Goal: Task Accomplishment & Management: Complete application form

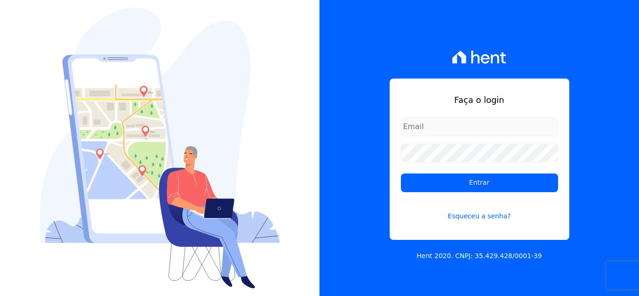
click at [426, 129] on input "email" at bounding box center [479, 126] width 157 height 19
type input "[PERSON_NAME][EMAIL_ADDRESS][DOMAIN_NAME]"
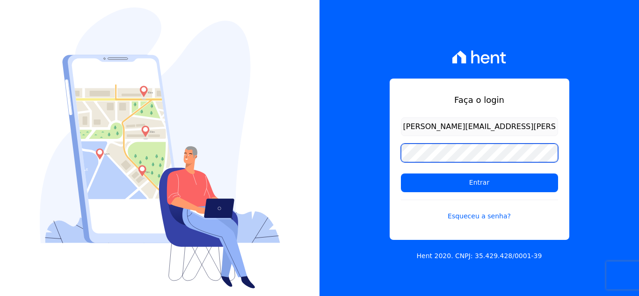
click at [401, 174] on input "Entrar" at bounding box center [479, 183] width 157 height 19
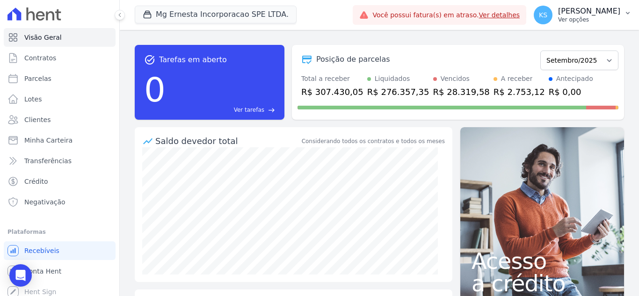
click at [593, 15] on p "[PERSON_NAME]" at bounding box center [589, 11] width 62 height 9
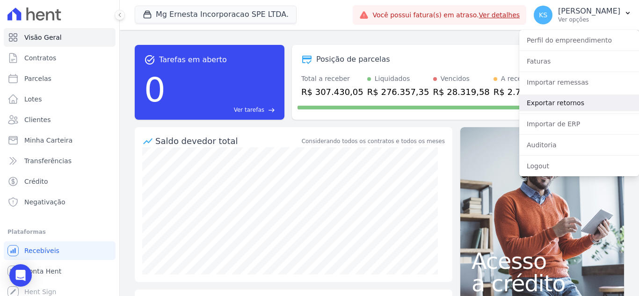
click at [553, 102] on link "Exportar retornos" at bounding box center [579, 102] width 120 height 17
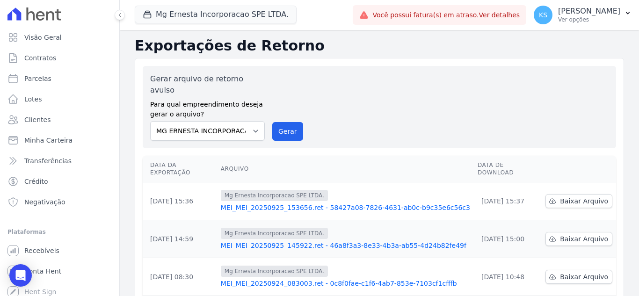
click at [345, 118] on div "Gerar arquivo de retorno avulso Para qual empreendimento deseja gerar o arquivo…" at bounding box center [379, 106] width 458 height 67
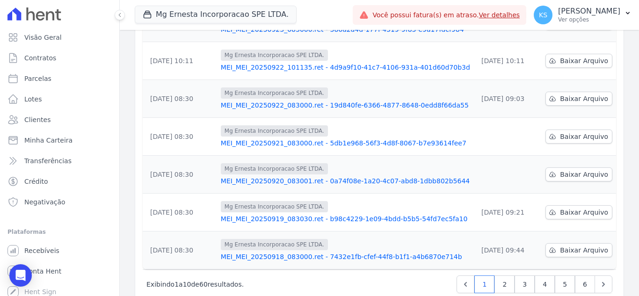
scroll to position [295, 0]
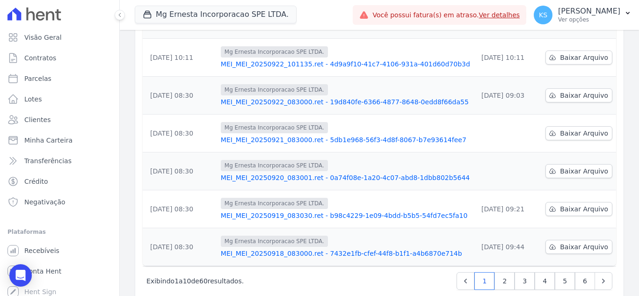
click at [349, 15] on div "Mg Ernesta Incorporacao SPE LTDA. Você possui apenas um empreendimento Aplicar" at bounding box center [242, 15] width 214 height 31
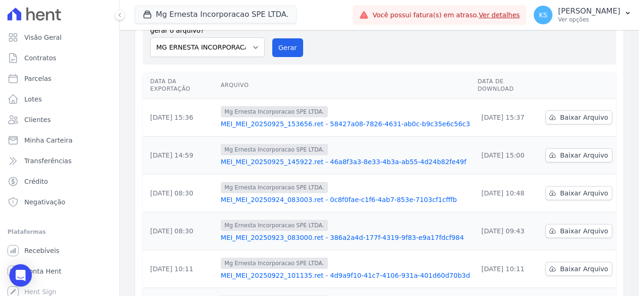
scroll to position [0, 0]
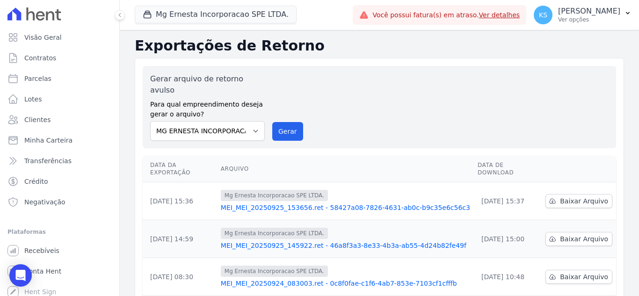
click at [402, 95] on div "Gerar arquivo de retorno avulso Para qual empreendimento deseja gerar o arquivo…" at bounding box center [379, 106] width 458 height 67
click at [42, 59] on span "Contratos" at bounding box center [40, 57] width 32 height 9
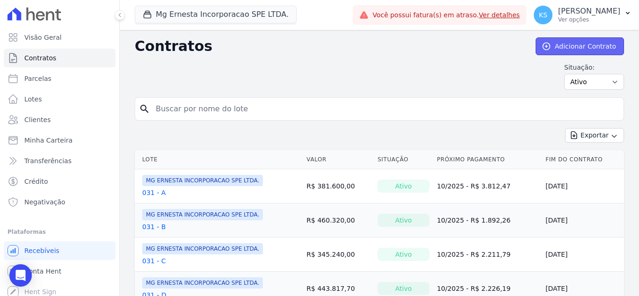
click at [576, 45] on link "Adicionar Contrato" at bounding box center [580, 46] width 88 height 18
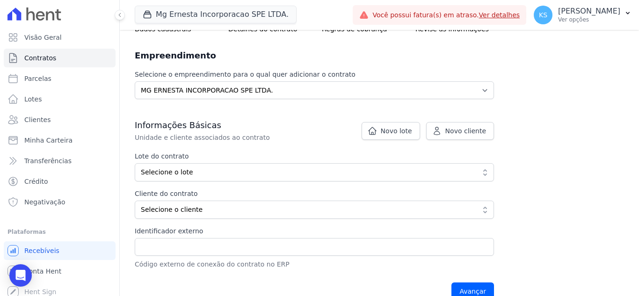
scroll to position [94, 0]
click at [400, 129] on span "Novo lote" at bounding box center [396, 129] width 31 height 9
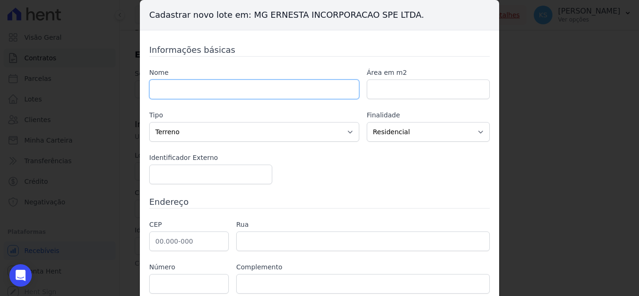
click at [199, 92] on input "text" at bounding box center [254, 90] width 210 height 20
click at [443, 61] on div "Informações básicas Nome Área em m2 Tipo Casa Apartamento Escritório Flat Loja …" at bounding box center [319, 190] width 341 height 293
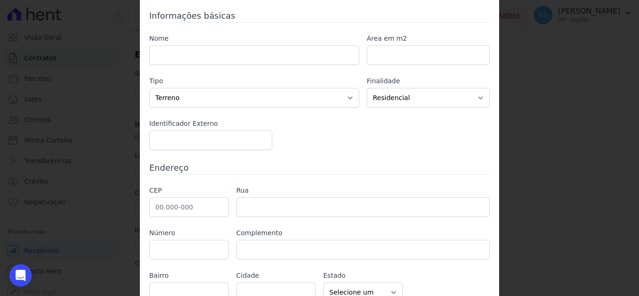
scroll to position [79, 0]
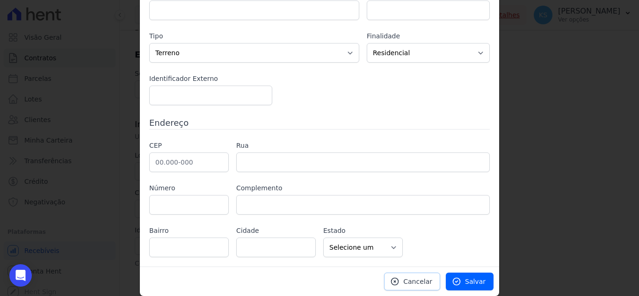
click at [404, 283] on link "Cancelar" at bounding box center [412, 282] width 56 height 18
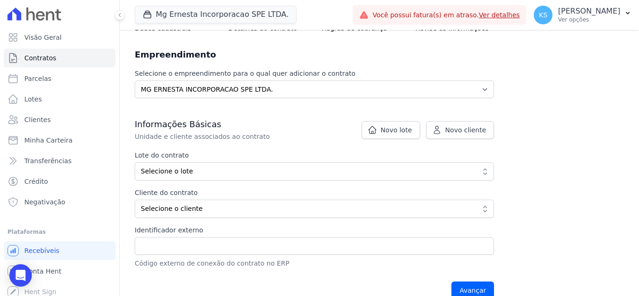
click at [278, 124] on h3 "Informações Básicas" at bounding box center [314, 124] width 359 height 11
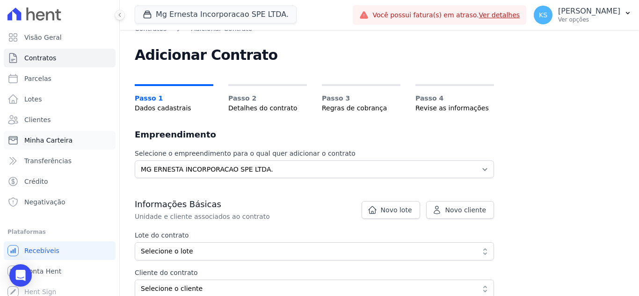
scroll to position [0, 0]
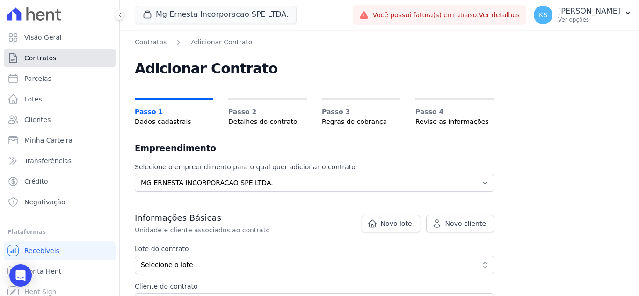
click at [43, 55] on span "Contratos" at bounding box center [40, 57] width 32 height 9
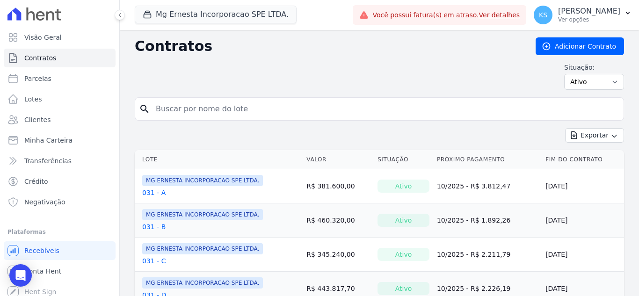
drag, startPoint x: 191, startPoint y: 100, endPoint x: 190, endPoint y: 105, distance: 5.3
click at [190, 105] on input "search" at bounding box center [385, 109] width 470 height 19
type input "eduardo maradei"
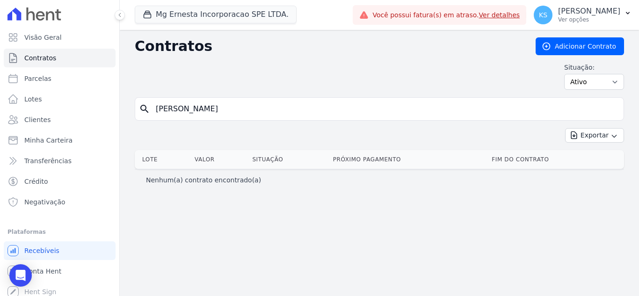
drag, startPoint x: 214, startPoint y: 112, endPoint x: 78, endPoint y: 109, distance: 135.7
click at [78, 109] on div "Visão Geral Contratos Parcelas Lotes Clientes Minha Carteira Transferências Cré…" at bounding box center [319, 148] width 639 height 296
type input "martadei"
click at [172, 112] on input "martadei" at bounding box center [385, 109] width 470 height 19
type input "maradei"
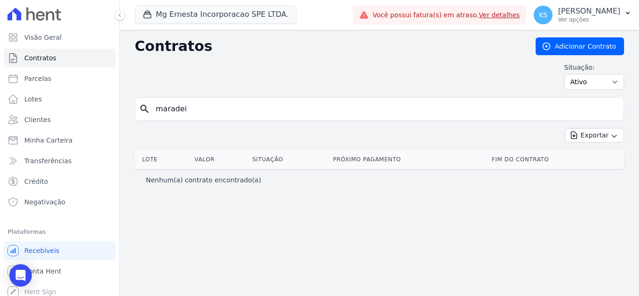
click at [193, 112] on input "maradei" at bounding box center [385, 109] width 470 height 19
drag, startPoint x: 193, startPoint y: 112, endPoint x: 86, endPoint y: 101, distance: 107.8
click at [86, 101] on div "Visão Geral Contratos Parcelas Lotes Clientes Minha Carteira Transferências Cré…" at bounding box center [319, 148] width 639 height 296
drag, startPoint x: 184, startPoint y: 111, endPoint x: 79, endPoint y: 111, distance: 105.7
click at [79, 111] on div "Visão Geral Contratos Parcelas Lotes Clientes Minha Carteira Transferências Cré…" at bounding box center [319, 148] width 639 height 296
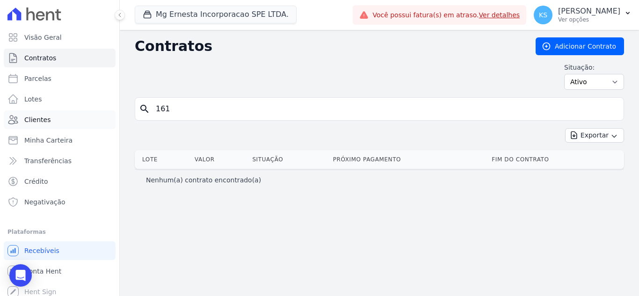
type input "161"
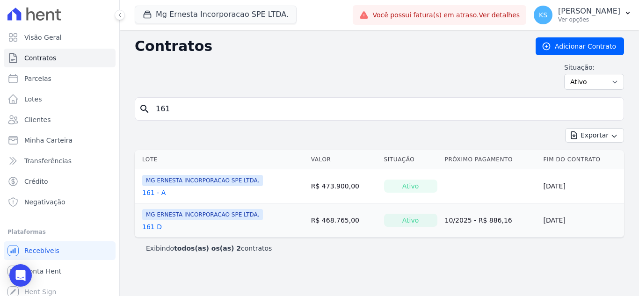
click at [146, 226] on link "161 D" at bounding box center [152, 226] width 20 height 9
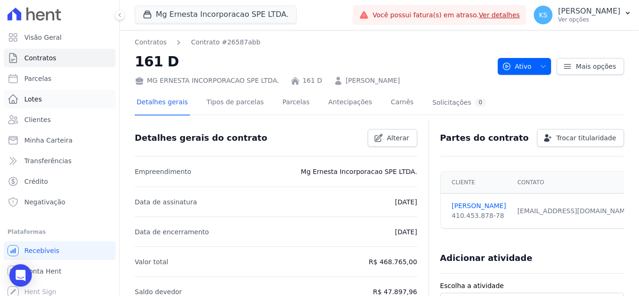
click at [38, 100] on span "Lotes" at bounding box center [33, 98] width 18 height 9
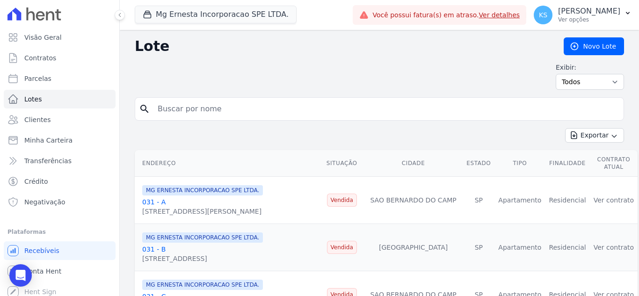
click at [196, 106] on input "search" at bounding box center [386, 109] width 468 height 19
type input "161"
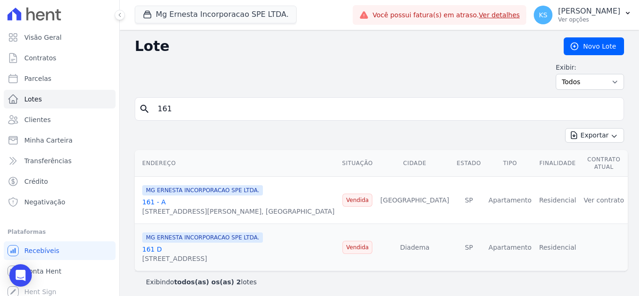
click at [148, 246] on link "161 D" at bounding box center [152, 249] width 20 height 7
click at [220, 111] on input "161" at bounding box center [386, 109] width 468 height 19
click at [265, 77] on div "Exibir: Todos Disponíveis Vendidas Reservadas Indisponíveis" at bounding box center [379, 76] width 489 height 27
click at [304, 67] on div "Exibir: Todos Disponíveis Vendidas Reservadas Indisponíveis" at bounding box center [379, 76] width 489 height 27
click at [43, 60] on span "Contratos" at bounding box center [40, 57] width 32 height 9
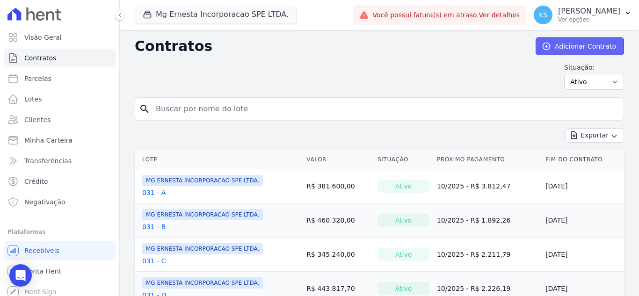
click at [573, 48] on link "Adicionar Contrato" at bounding box center [580, 46] width 88 height 18
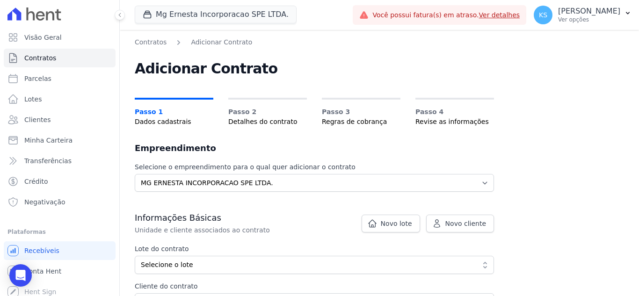
scroll to position [47, 0]
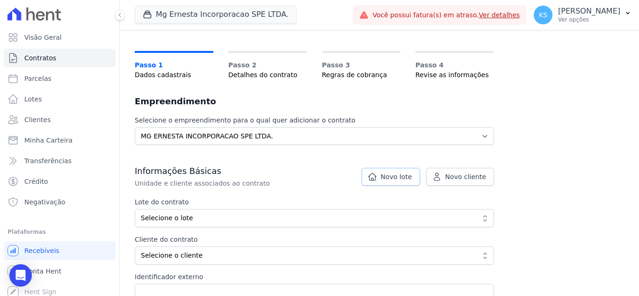
click at [404, 179] on span "Novo lote" at bounding box center [396, 176] width 31 height 9
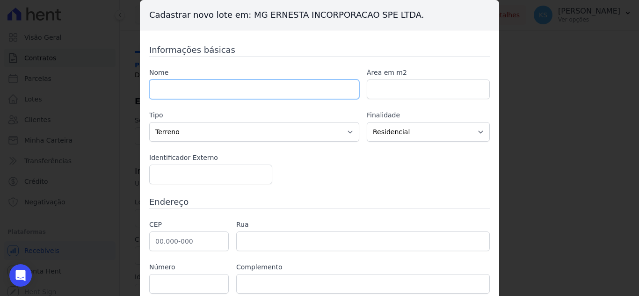
click at [189, 83] on input "text" at bounding box center [254, 90] width 210 height 20
type input "121 D"
click at [375, 92] on input "number" at bounding box center [428, 90] width 123 height 20
click at [312, 136] on select "Casa Apartamento Escritório Flat Loja Espaço Comercial Terreno Outros" at bounding box center [254, 132] width 210 height 20
click at [446, 176] on div "Nome 121 D Área em m2 Tipo Casa Apartamento Escritório Flat Loja Espaço Comerci…" at bounding box center [319, 126] width 341 height 116
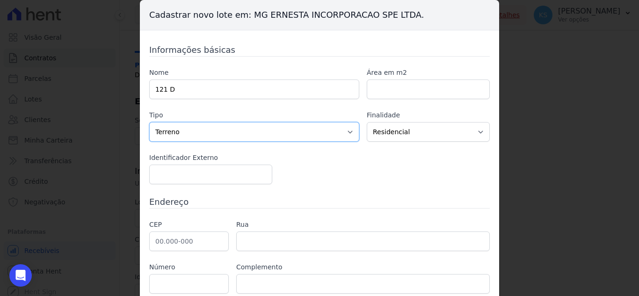
click at [217, 133] on select "Casa Apartamento Escritório Flat Loja Espaço Comercial Terreno Outros" at bounding box center [254, 132] width 210 height 20
select select "apartment"
click at [149, 122] on select "Casa Apartamento Escritório Flat Loja Espaço Comercial Terreno Outros" at bounding box center [254, 132] width 210 height 20
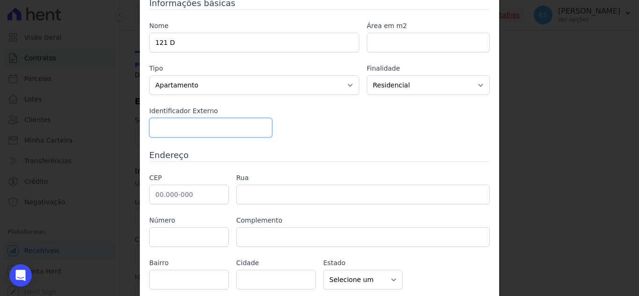
click at [192, 131] on input "number" at bounding box center [210, 128] width 123 height 20
click at [195, 126] on input "number" at bounding box center [210, 128] width 123 height 20
type input "1802"
click at [157, 198] on input "text" at bounding box center [189, 195] width 80 height 20
paste input "09.725-537"
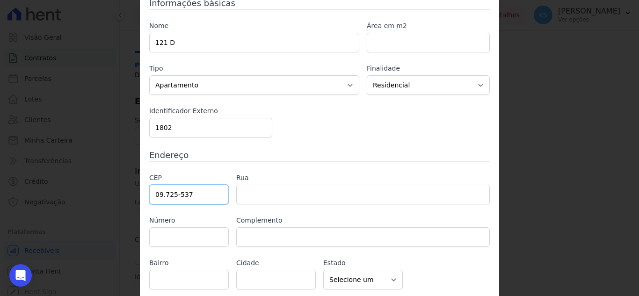
type input "09.725-537"
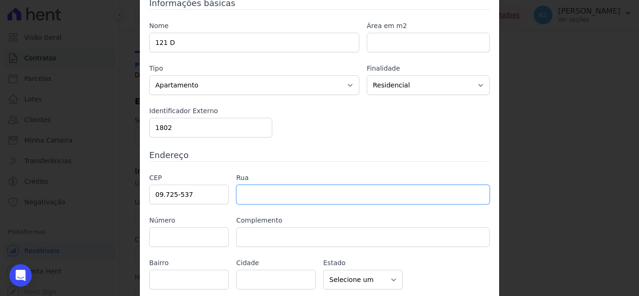
drag, startPoint x: 254, startPoint y: 193, endPoint x: 289, endPoint y: 186, distance: 35.0
click at [254, 193] on input "text" at bounding box center [363, 195] width 254 height 20
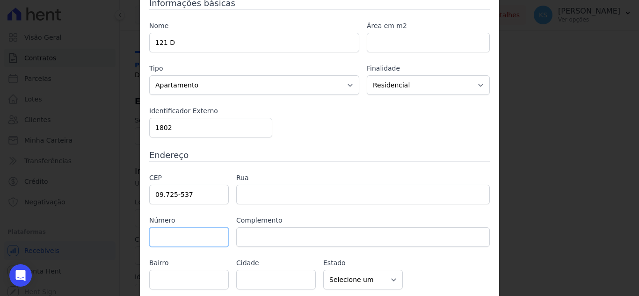
type input "[GEOGRAPHIC_DATA][PERSON_NAME]"
type input "Vila das Paineiras"
type input "[GEOGRAPHIC_DATA]"
select select "SP"
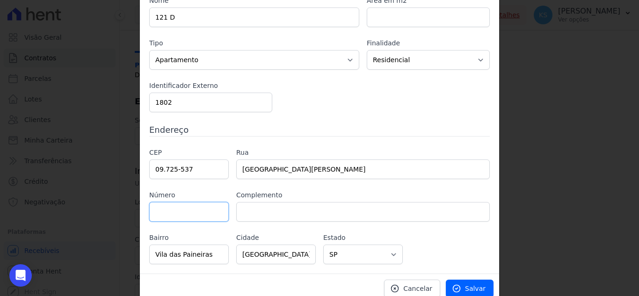
scroll to position [79, 0]
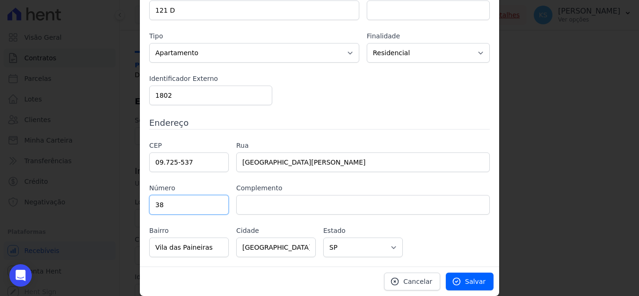
type input "38"
click at [262, 201] on input "text" at bounding box center [363, 205] width 254 height 20
click at [364, 179] on div "CEP 09.725-537 Rua Rua Orlando Cruz Número 38 Complemento Bairro Vila das Paine…" at bounding box center [319, 199] width 341 height 116
drag, startPoint x: 465, startPoint y: 278, endPoint x: 445, endPoint y: 286, distance: 21.6
click at [465, 279] on span "Salvar" at bounding box center [475, 281] width 21 height 9
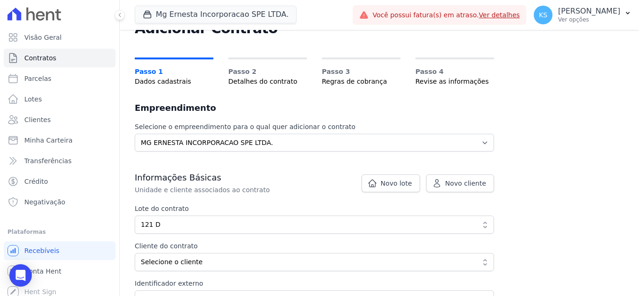
scroll to position [94, 0]
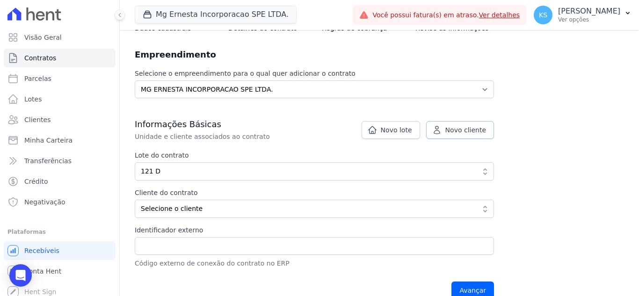
drag, startPoint x: 458, startPoint y: 134, endPoint x: 448, endPoint y: 152, distance: 20.9
click at [458, 134] on span "Novo cliente" at bounding box center [465, 129] width 41 height 9
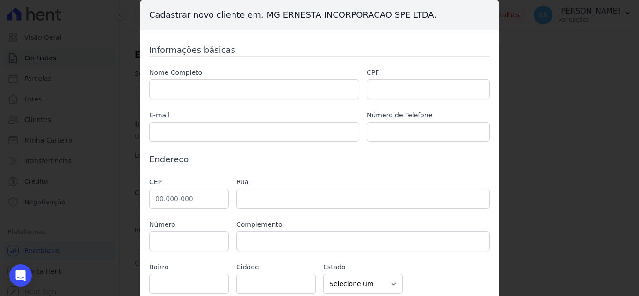
click at [245, 79] on div "Nome Completo" at bounding box center [254, 83] width 210 height 31
click at [155, 85] on input "text" at bounding box center [254, 90] width 210 height 20
paste input "[PERSON_NAME]"
type input "[PERSON_NAME]"
drag, startPoint x: 380, startPoint y: 87, endPoint x: 372, endPoint y: 91, distance: 8.6
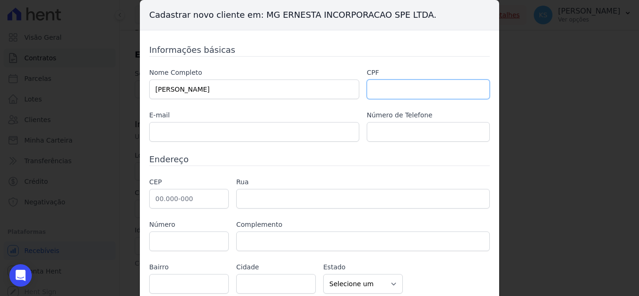
click at [378, 90] on input "text" at bounding box center [428, 90] width 123 height 20
paste input "222.388.298-65"
type input "222.388.298-65"
click at [196, 136] on input "text" at bounding box center [254, 132] width 210 height 20
click at [172, 137] on input "text" at bounding box center [254, 132] width 210 height 20
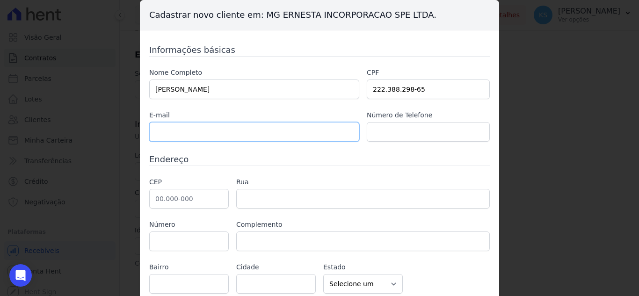
paste input "[EMAIL_ADDRESS][DOMAIN_NAME]"
type input "[EMAIL_ADDRESS][DOMAIN_NAME]"
click at [151, 198] on input "text" at bounding box center [189, 199] width 80 height 20
click at [181, 199] on input "text" at bounding box center [189, 199] width 80 height 20
paste input "09.725-537"
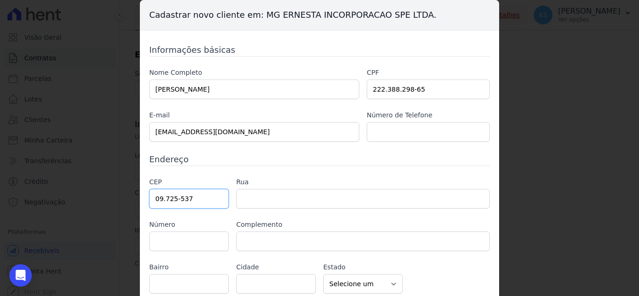
type input "09.725-537"
click at [247, 197] on input "text" at bounding box center [363, 199] width 254 height 20
type input "[GEOGRAPHIC_DATA][PERSON_NAME]"
type input "Vila das Paineiras"
type input "[GEOGRAPHIC_DATA]"
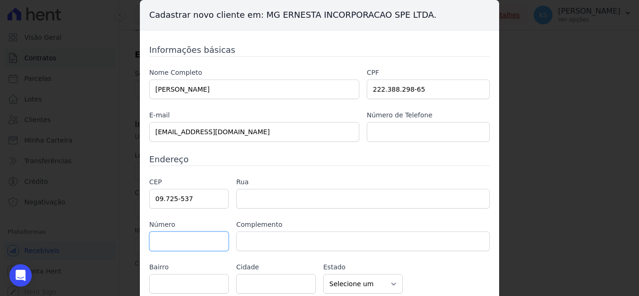
select select "SP"
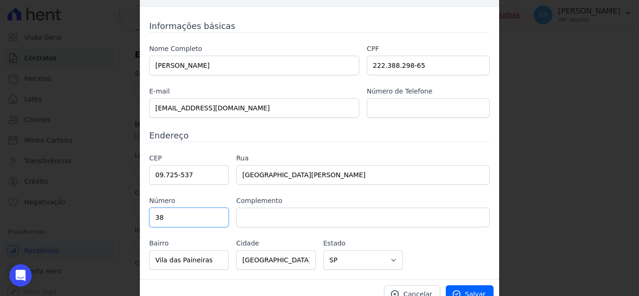
scroll to position [36, 0]
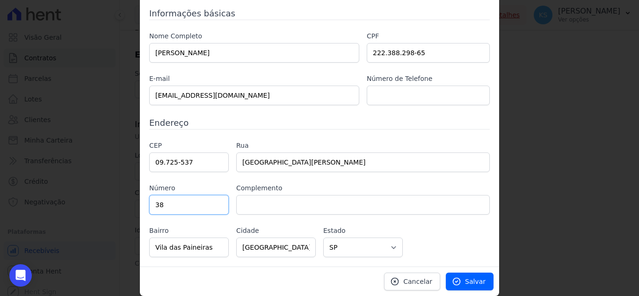
type input "38"
click at [262, 200] on input "text" at bounding box center [363, 205] width 254 height 20
click at [462, 279] on link "Salvar" at bounding box center [470, 282] width 48 height 18
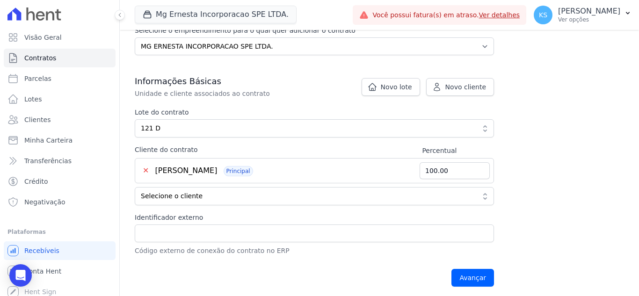
scroll to position [187, 0]
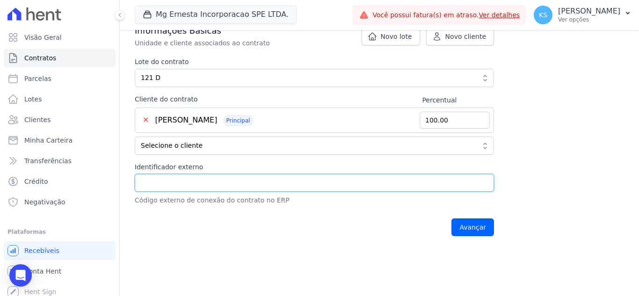
click at [244, 181] on input "Identificador externo" at bounding box center [314, 183] width 359 height 18
click at [154, 174] on div "Identificador externo Código externo de conexão do contrato no ERP" at bounding box center [314, 183] width 359 height 43
click at [154, 181] on input "Identificador externo" at bounding box center [314, 183] width 359 height 18
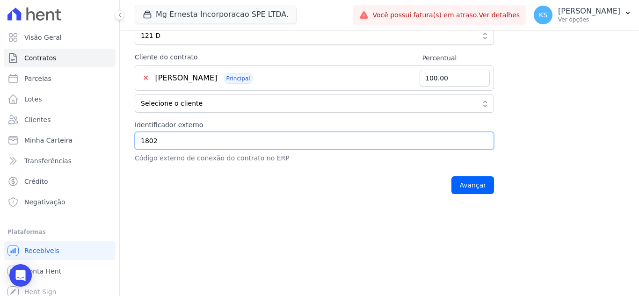
scroll to position [234, 0]
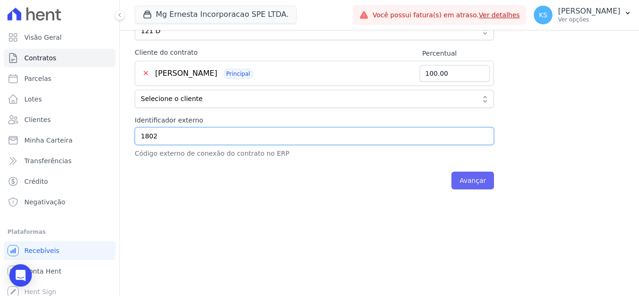
type input "1802"
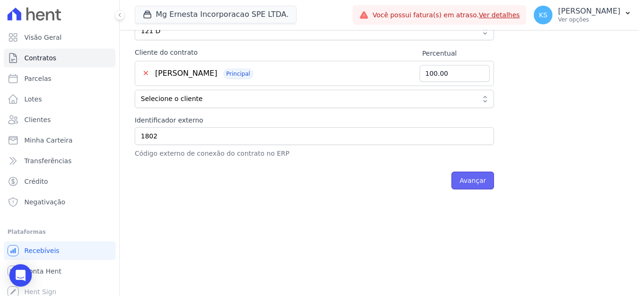
click at [475, 182] on input "Avançar" at bounding box center [472, 181] width 43 height 18
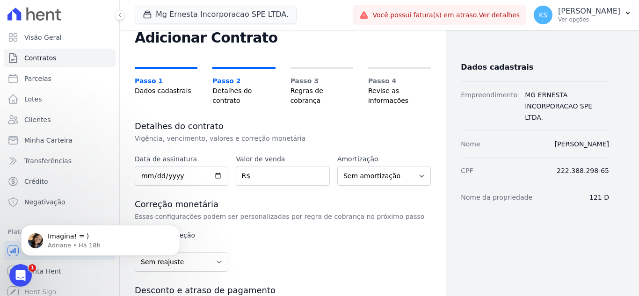
scroll to position [47, 0]
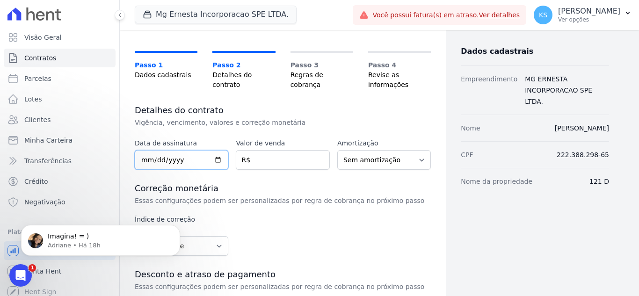
click at [145, 159] on input "date" at bounding box center [182, 160] width 94 height 20
type input "2025-09-25"
drag, startPoint x: 268, startPoint y: 165, endPoint x: 280, endPoint y: 160, distance: 12.3
click at [268, 167] on input "number" at bounding box center [283, 160] width 94 height 20
click at [269, 160] on input "number" at bounding box center [283, 160] width 94 height 20
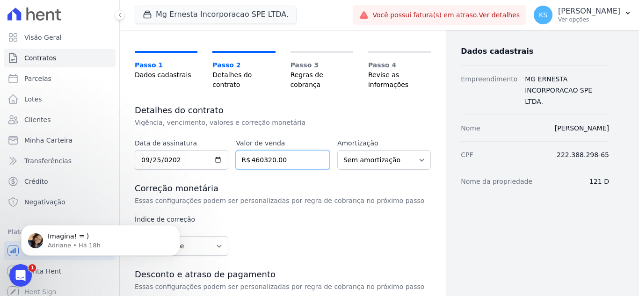
type input "460320.00"
click at [388, 162] on select "Sem amortização Price Sac" at bounding box center [384, 160] width 94 height 20
click at [397, 131] on div "Detalhes do contrato Vigência, vencimento, valores e correção monetária Data de…" at bounding box center [283, 260] width 296 height 311
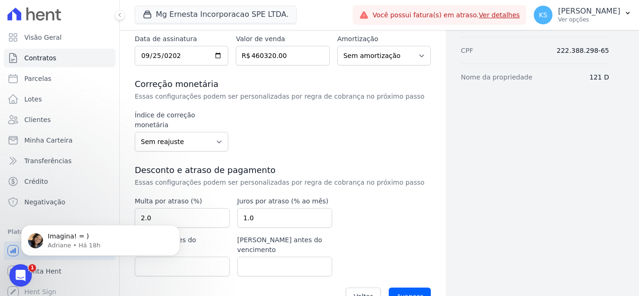
scroll to position [156, 0]
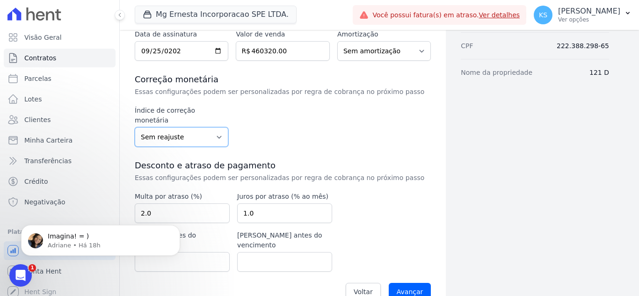
click at [195, 128] on select "Sem reajuste Média dos últimos 12 meses acumulado de INCCM Média dos últimos 12…" at bounding box center [182, 137] width 94 height 20
select select "inccm"
click at [135, 127] on select "Sem reajuste Média dos últimos 12 meses acumulado de INCCM Média dos últimos 12…" at bounding box center [182, 137] width 94 height 20
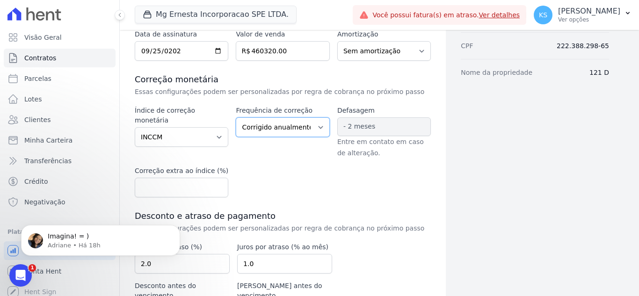
click at [295, 131] on select "Corrigido semestralmente Corrigido mensalmente Corrigido anualmente" at bounding box center [283, 127] width 94 height 20
select select "monthly"
click at [236, 117] on select "Corrigido semestralmente Corrigido mensalmente Corrigido anualmente" at bounding box center [283, 127] width 94 height 20
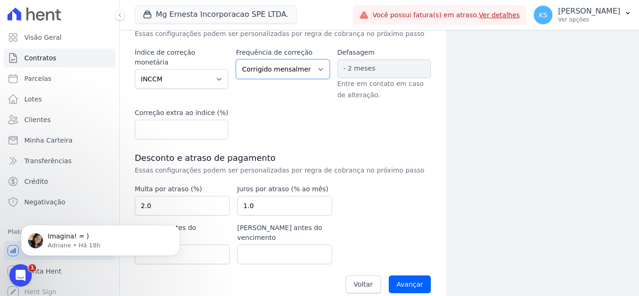
scroll to position [216, 0]
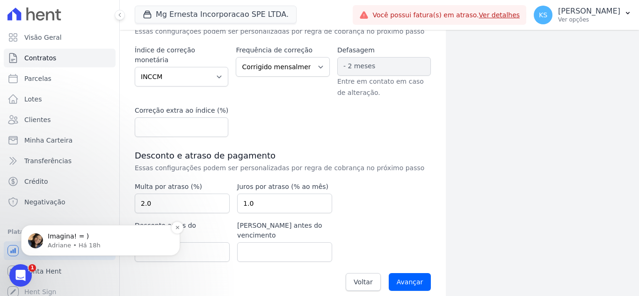
click at [64, 242] on p "Adriane • Há 18h" at bounding box center [108, 245] width 121 height 8
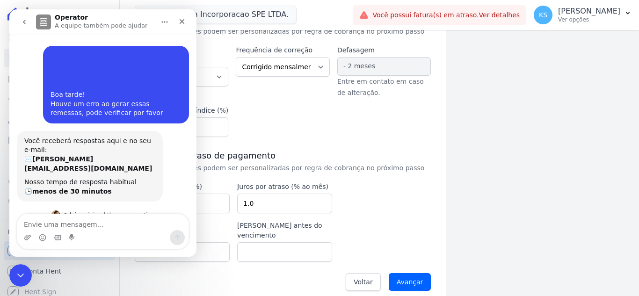
scroll to position [11, 0]
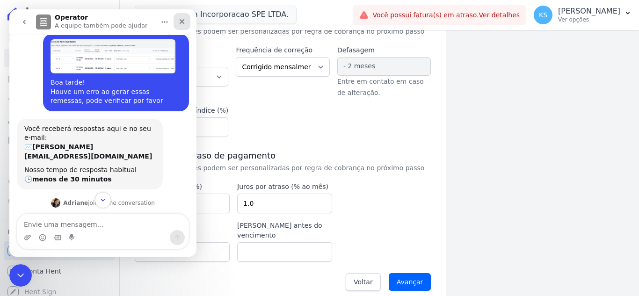
click at [183, 23] on icon "Fechar" at bounding box center [182, 21] width 5 height 5
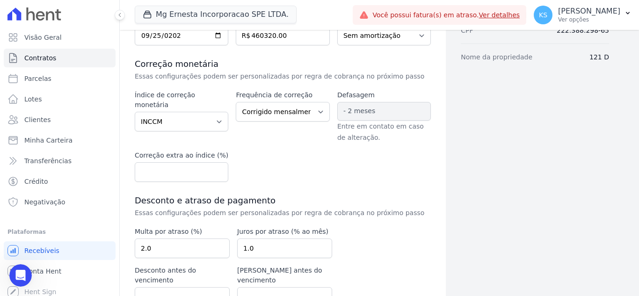
scroll to position [216, 0]
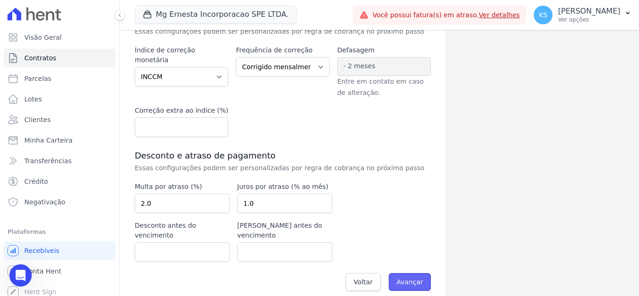
click at [409, 273] on input "Avançar" at bounding box center [410, 282] width 43 height 18
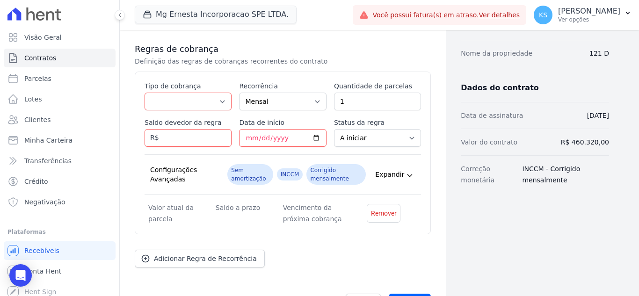
scroll to position [159, 0]
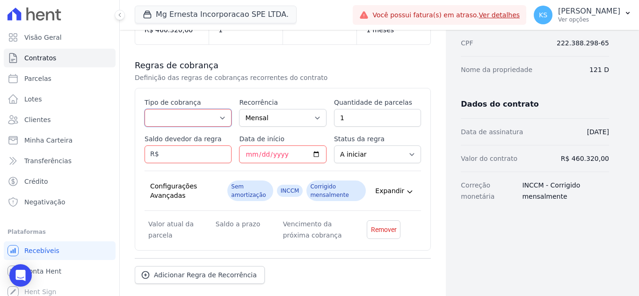
click at [216, 117] on select "Parcela Normal Entrada Sinal Intercalada Chaves Pré-chaves Pós-chaves Impostos …" at bounding box center [188, 118] width 87 height 18
select select "deposit"
click at [145, 109] on select "Parcela Normal Entrada Sinal Intercalada Chaves Pré-chaves Pós-chaves Impostos …" at bounding box center [188, 118] width 87 height 18
click at [406, 114] on input "2" at bounding box center [377, 118] width 87 height 18
type input "3"
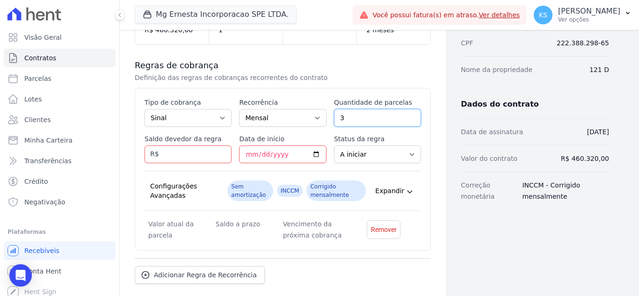
click at [406, 114] on input "3" at bounding box center [377, 118] width 87 height 18
click at [177, 155] on input "Saldo devedor da regra" at bounding box center [188, 154] width 87 height 18
type input "4500.00"
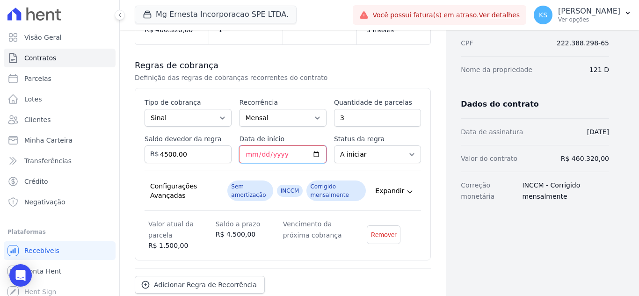
click at [249, 153] on input "Data de início" at bounding box center [282, 154] width 87 height 18
type input "2025-10-20"
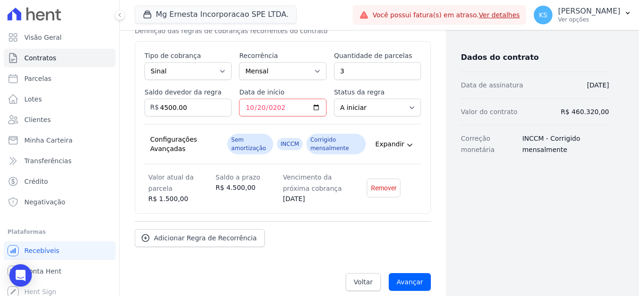
click at [392, 145] on span "Expandir" at bounding box center [389, 143] width 29 height 9
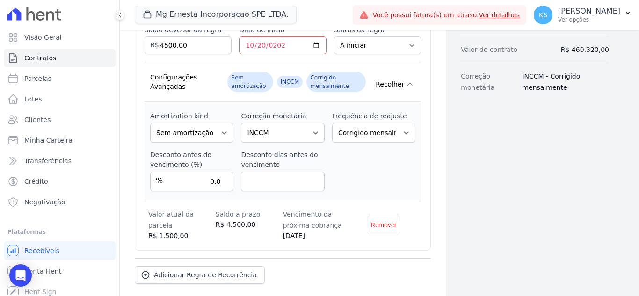
scroll to position [314, 0]
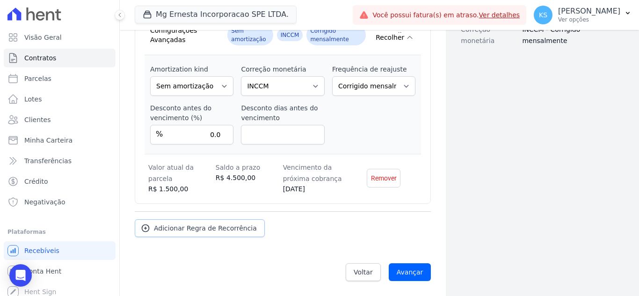
click at [191, 232] on span "Adicionar Regra de Recorrência" at bounding box center [205, 228] width 103 height 9
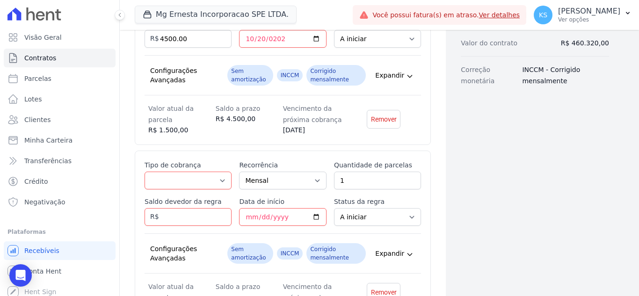
scroll to position [221, 0]
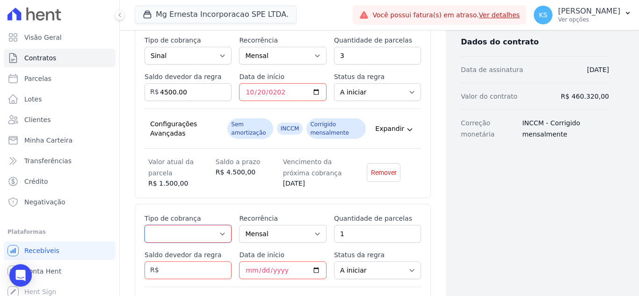
click at [210, 231] on select "Parcela Normal Entrada Sinal Intercalada Chaves Pré-chaves Pós-chaves Impostos …" at bounding box center [188, 234] width 87 height 18
select select "standard"
click at [145, 225] on select "Parcela Normal Entrada Sinal Intercalada Chaves Pré-chaves Pós-chaves Impostos …" at bounding box center [188, 234] width 87 height 18
click at [197, 236] on select "Parcela Normal Entrada Sinal Intercalada Chaves Pré-chaves Pós-chaves Impostos …" at bounding box center [188, 234] width 87 height 18
drag, startPoint x: 463, startPoint y: 223, endPoint x: 436, endPoint y: 232, distance: 28.1
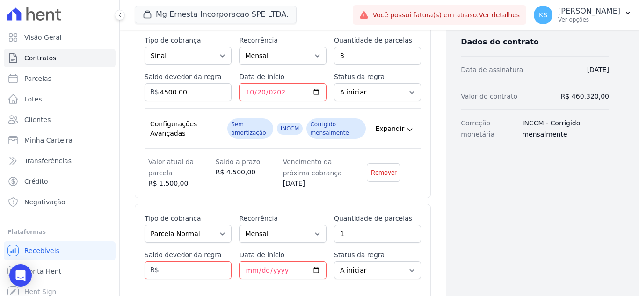
click at [463, 224] on div "Dados cadastrais Empreendimento MG ERNESTA INCORPORACAO SPE LTDA. Nome VANESSA …" at bounding box center [527, 134] width 163 height 635
click at [406, 230] on input "2" at bounding box center [377, 234] width 87 height 18
click at [406, 229] on input "3" at bounding box center [377, 234] width 87 height 18
click at [406, 229] on input "4" at bounding box center [377, 234] width 87 height 18
click at [406, 229] on input "5" at bounding box center [377, 234] width 87 height 18
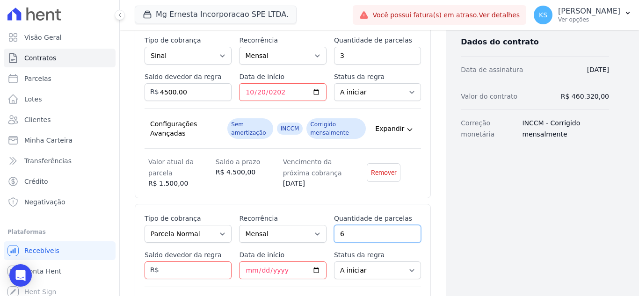
click at [406, 229] on input "6" at bounding box center [377, 234] width 87 height 18
click at [406, 229] on input "7" at bounding box center [377, 234] width 87 height 18
click at [406, 229] on input "8" at bounding box center [377, 234] width 87 height 18
click at [406, 230] on input "9" at bounding box center [377, 234] width 87 height 18
click at [406, 230] on input "10" at bounding box center [377, 234] width 87 height 18
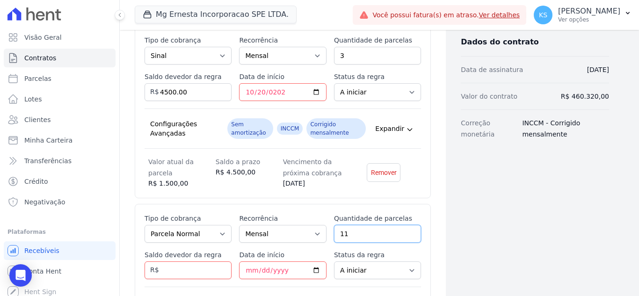
click at [406, 230] on input "11" at bounding box center [377, 234] width 87 height 18
click at [406, 230] on input "12" at bounding box center [377, 234] width 87 height 18
click at [406, 230] on input "13" at bounding box center [377, 234] width 87 height 18
click at [406, 230] on input "14" at bounding box center [377, 234] width 87 height 18
click at [406, 230] on input "15" at bounding box center [377, 234] width 87 height 18
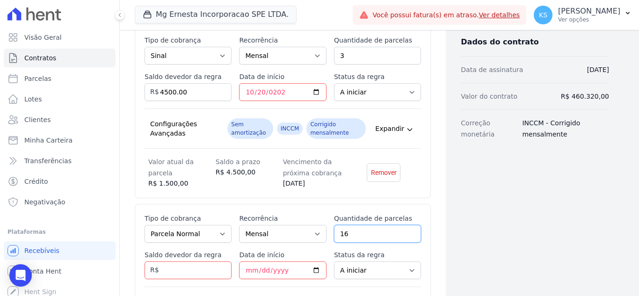
click at [406, 230] on input "16" at bounding box center [377, 234] width 87 height 18
click at [406, 230] on input "17" at bounding box center [377, 234] width 87 height 18
type input "18"
click at [406, 230] on input "18" at bounding box center [377, 234] width 87 height 18
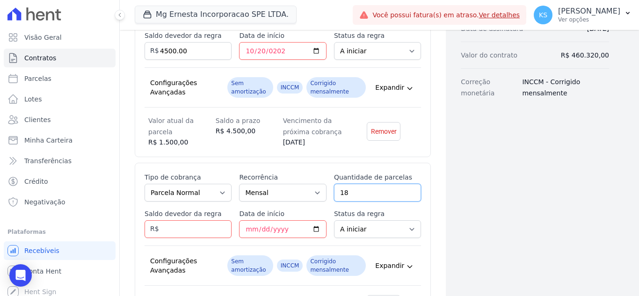
scroll to position [314, 0]
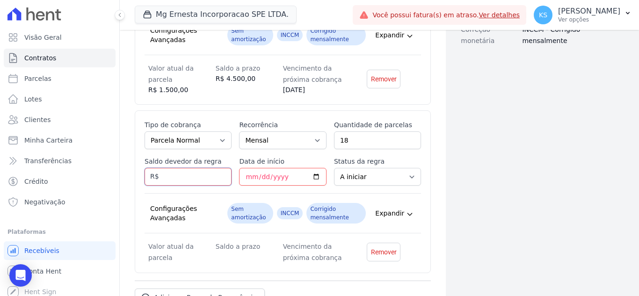
click at [183, 181] on input "Saldo devedor da regra" at bounding box center [188, 177] width 87 height 18
click at [190, 172] on input "Saldo devedor da regra" at bounding box center [188, 177] width 87 height 18
click at [167, 174] on input "Saldo devedor da regra" at bounding box center [188, 177] width 87 height 18
click at [295, 174] on input "Data de início" at bounding box center [282, 177] width 87 height 18
click at [199, 176] on input "27000" at bounding box center [188, 177] width 87 height 18
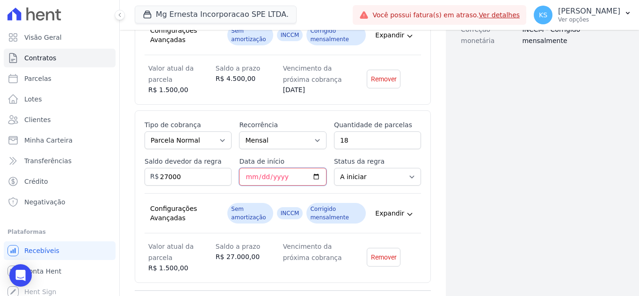
click at [312, 176] on input "Data de início" at bounding box center [282, 177] width 87 height 18
click at [198, 177] on input "27000" at bounding box center [188, 177] width 87 height 18
type input "27000.00"
click at [293, 175] on input "Data de início" at bounding box center [282, 177] width 87 height 18
click at [166, 180] on input "27000.00" at bounding box center [188, 177] width 87 height 18
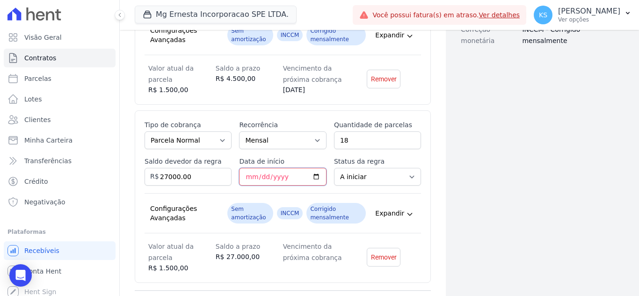
click at [295, 173] on input "Data de início" at bounding box center [282, 177] width 87 height 18
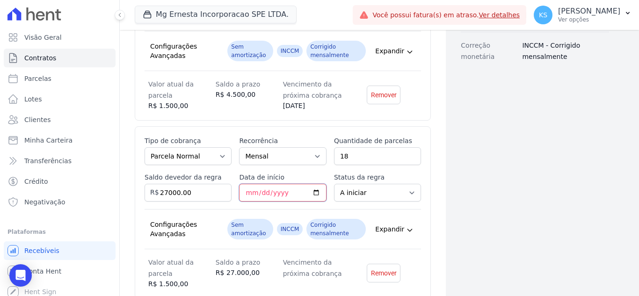
scroll to position [361, 0]
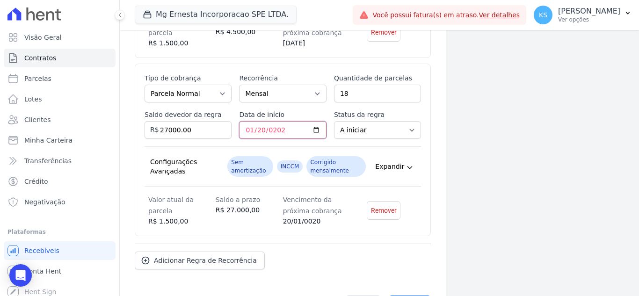
type input "2026-01-20"
click at [388, 132] on select "A iniciar Em aberto" at bounding box center [377, 130] width 87 height 18
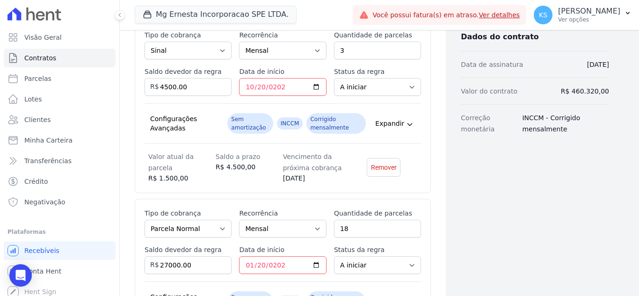
scroll to position [221, 0]
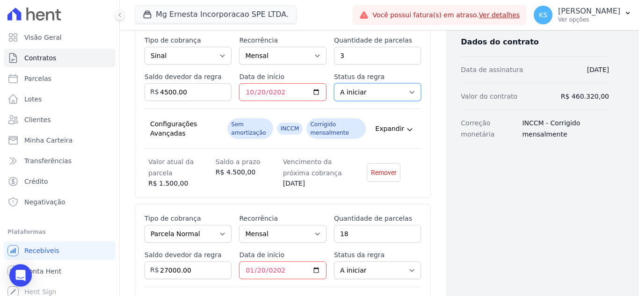
click at [398, 94] on select "A iniciar Em aberto" at bounding box center [377, 92] width 87 height 18
click at [447, 155] on div "Dados cadastrais Empreendimento MG ERNESTA INCORPORACAO SPE LTDA. Nome VANESSA …" at bounding box center [527, 139] width 163 height 645
click at [392, 96] on select "A iniciar Em aberto" at bounding box center [377, 92] width 87 height 18
click at [450, 134] on div "Dados do contrato Data de assinatura 25/09/2025 Valor do contrato R$ 460.320,00…" at bounding box center [527, 84] width 163 height 127
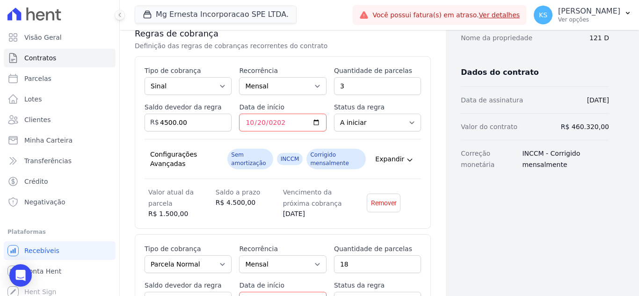
scroll to position [174, 0]
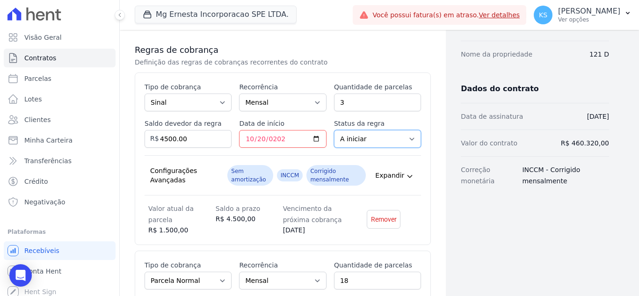
click at [368, 140] on select "A iniciar Em aberto" at bounding box center [377, 139] width 87 height 18
click at [334, 130] on select "A iniciar Em aberto" at bounding box center [377, 139] width 87 height 18
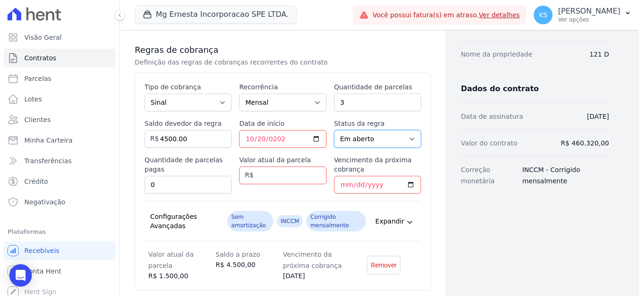
click at [373, 141] on select "A iniciar Em aberto" at bounding box center [377, 139] width 87 height 18
click at [446, 168] on div "Dados do contrato Data de assinatura 25/09/2025 Valor do contrato R$ 460.320,00…" at bounding box center [527, 130] width 163 height 127
click at [361, 139] on select "A iniciar Em aberto" at bounding box center [377, 139] width 87 height 18
select select "not_started"
click at [334, 130] on select "A iniciar Em aberto" at bounding box center [377, 139] width 87 height 18
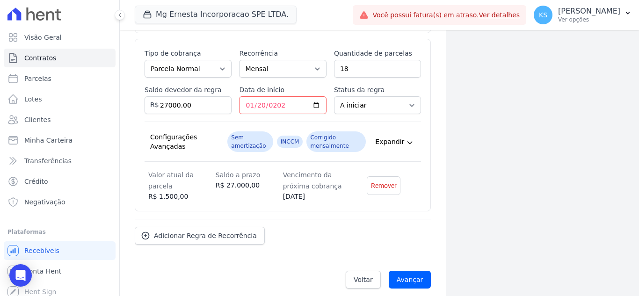
scroll to position [393, 0]
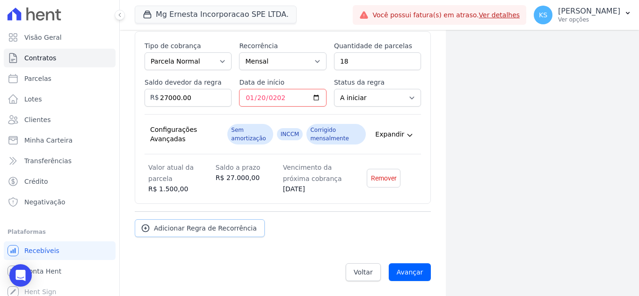
click at [175, 229] on span "Adicionar Regra de Recorrência" at bounding box center [205, 228] width 103 height 9
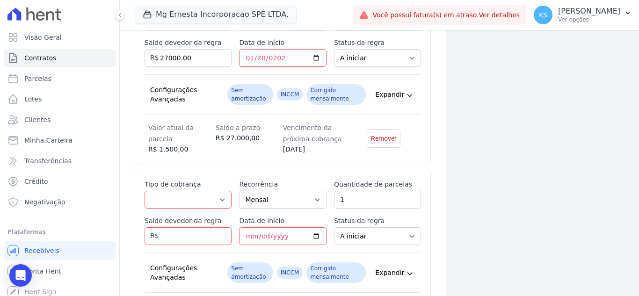
scroll to position [487, 0]
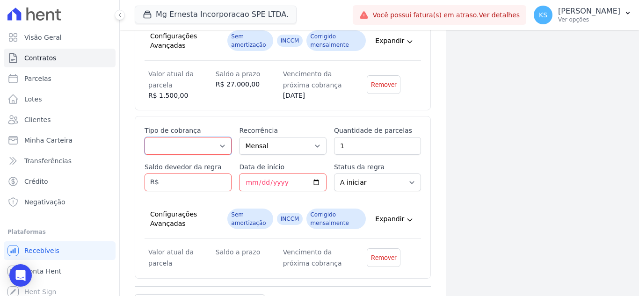
click at [216, 141] on select "Parcela Normal Entrada Sinal Intercalada Chaves Pré-chaves Pós-chaves Impostos …" at bounding box center [188, 146] width 87 height 18
select select "interleaved"
click at [145, 137] on select "Parcela Normal Entrada Sinal Intercalada Chaves Pré-chaves Pós-chaves Impostos …" at bounding box center [188, 146] width 87 height 18
click at [264, 148] on select "Mensal Bimestral Trimestral Semestral Anual" at bounding box center [282, 146] width 87 height 18
select select "12"
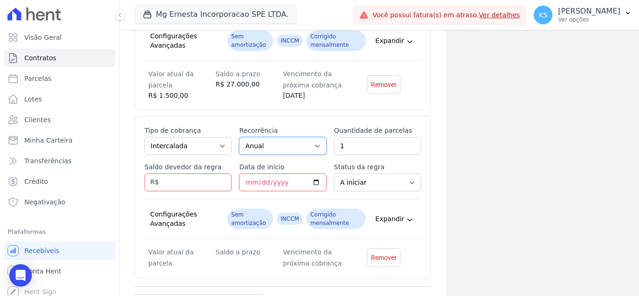
click at [239, 137] on select "Mensal Bimestral Trimestral Semestral Anual" at bounding box center [282, 146] width 87 height 18
click at [171, 181] on input "Saldo devedor da regra" at bounding box center [188, 183] width 87 height 18
click at [248, 181] on input "Data de início" at bounding box center [282, 183] width 87 height 18
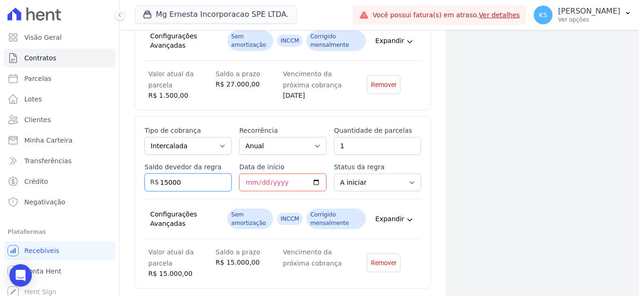
click at [190, 184] on input "15000" at bounding box center [188, 183] width 87 height 18
type input "15000.00"
click at [249, 182] on input "Data de início" at bounding box center [282, 183] width 87 height 18
type input "2026-12-20"
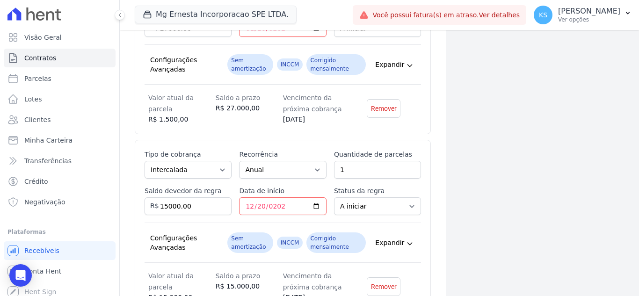
scroll to position [478, 0]
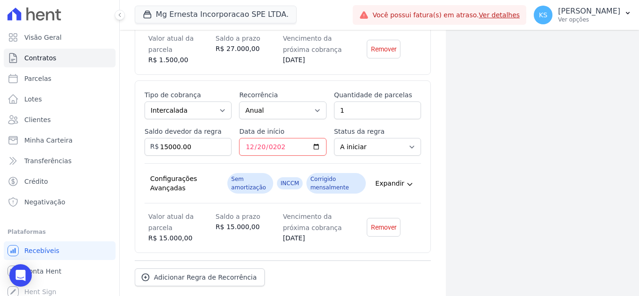
scroll to position [525, 0]
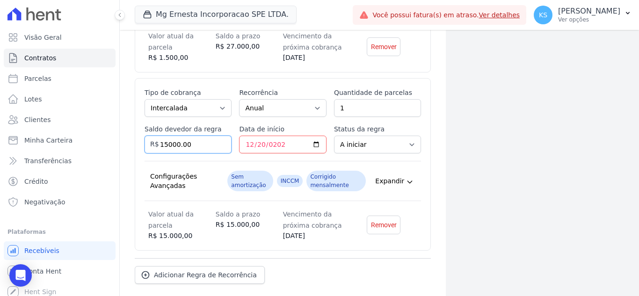
drag, startPoint x: 196, startPoint y: 143, endPoint x: 239, endPoint y: 163, distance: 47.7
click at [157, 141] on div "Saldo devedor da regra 15000.00 R$" at bounding box center [188, 138] width 87 height 29
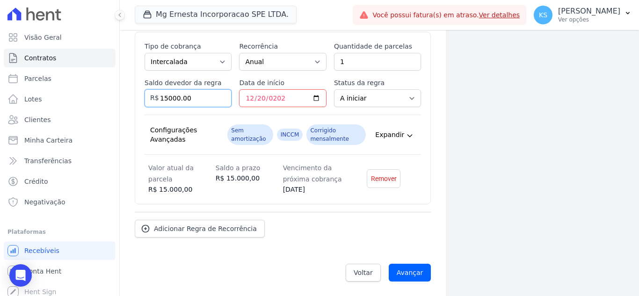
scroll to position [572, 0]
click at [407, 273] on input "Avançar" at bounding box center [410, 272] width 43 height 18
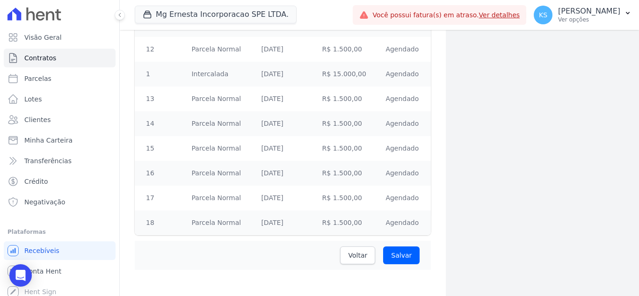
scroll to position [531, 0]
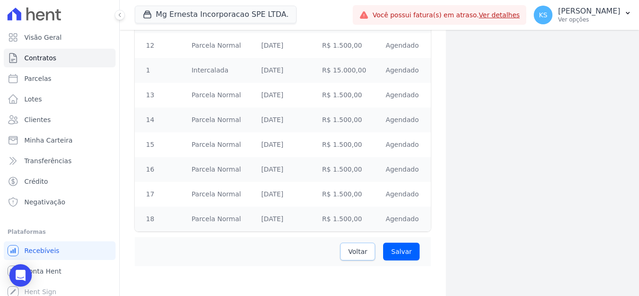
click at [353, 251] on span "Voltar" at bounding box center [357, 251] width 19 height 9
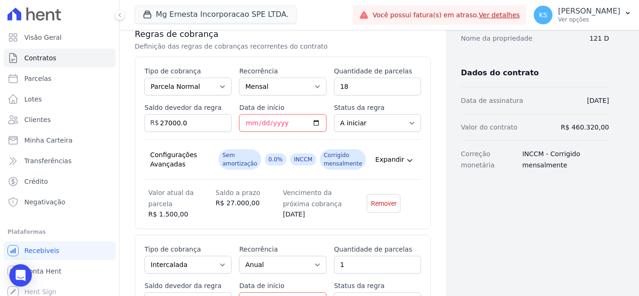
scroll to position [281, 0]
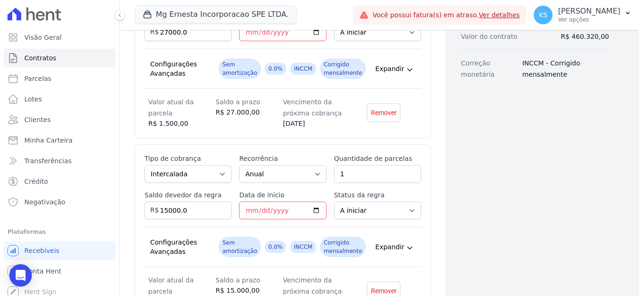
click at [457, 123] on div "Dados cadastrais Empreendimento MG ERNESTA INCORPORACAO SPE LTDA. Nome VANESSA …" at bounding box center [527, 168] width 163 height 823
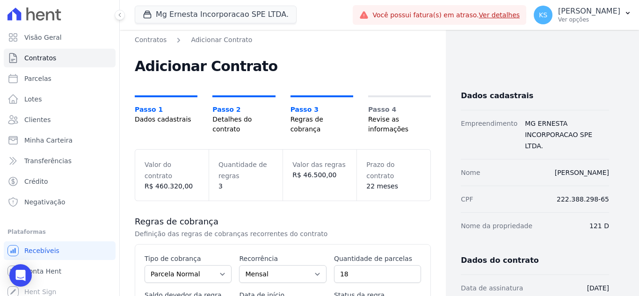
scroll to position [0, 0]
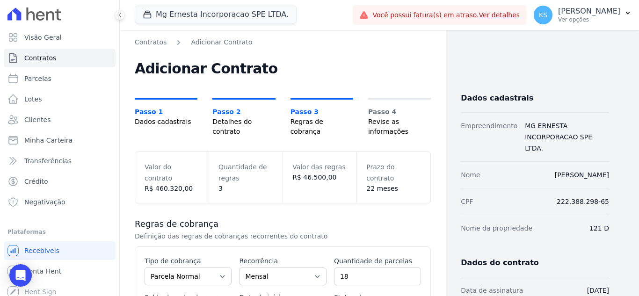
click at [446, 55] on div "Dados cadastrais Empreendimento MG ERNESTA INCORPORACAO SPE LTDA. Nome VANESSA …" at bounding box center [527, 202] width 163 height 331
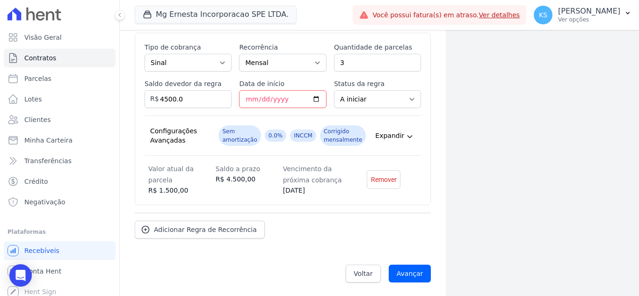
scroll to position [572, 0]
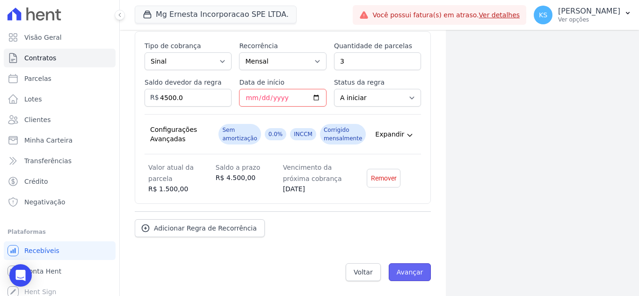
click at [406, 269] on input "Avançar" at bounding box center [410, 272] width 43 height 18
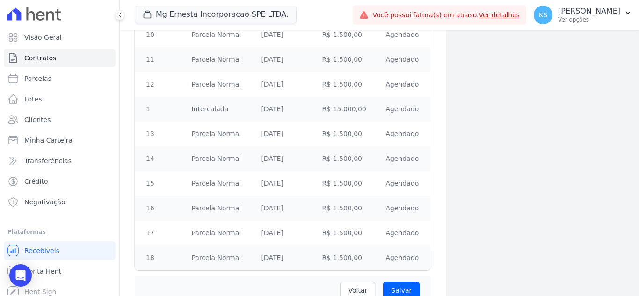
scroll to position [531, 0]
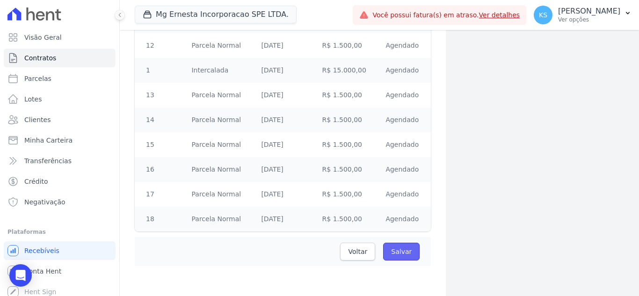
click at [397, 254] on input "Salvar" at bounding box center [401, 252] width 36 height 18
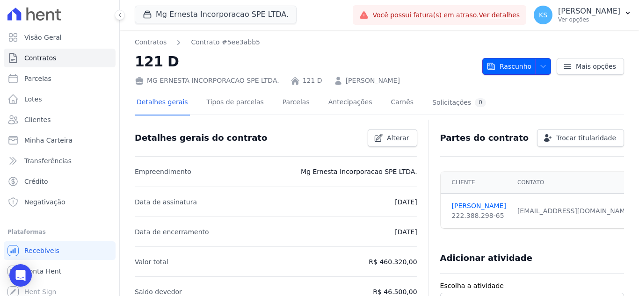
click at [540, 68] on icon "button" at bounding box center [542, 66] width 7 height 7
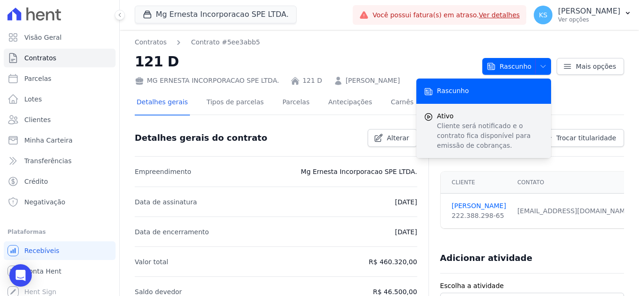
click at [461, 135] on p "Cliente será notificado e o contrato fica disponível para emissão de cobranças." at bounding box center [490, 135] width 107 height 29
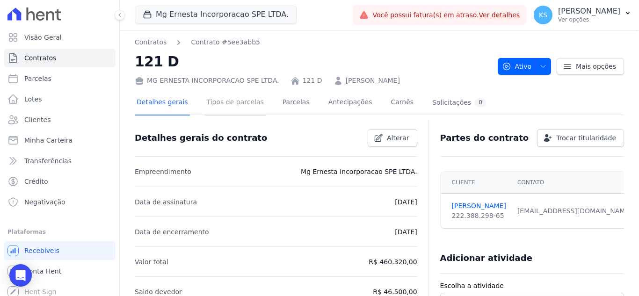
click at [229, 107] on link "Tipos de parcelas" at bounding box center [235, 103] width 61 height 25
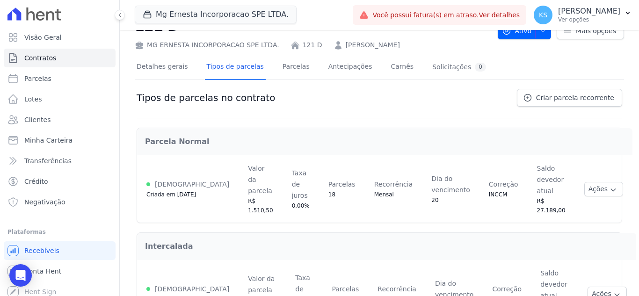
scroll to position [32, 0]
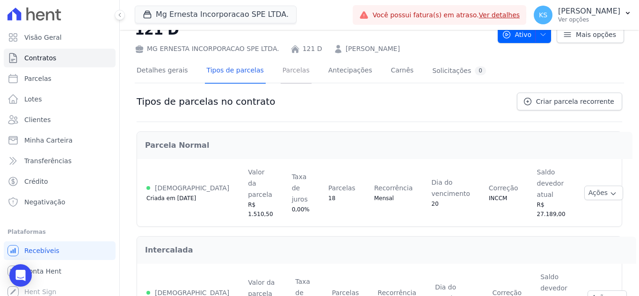
click at [286, 75] on link "Parcelas" at bounding box center [296, 71] width 31 height 25
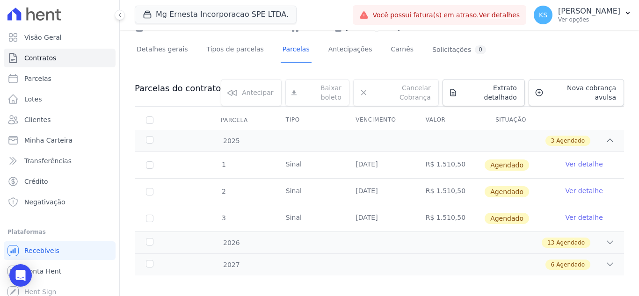
scroll to position [6, 0]
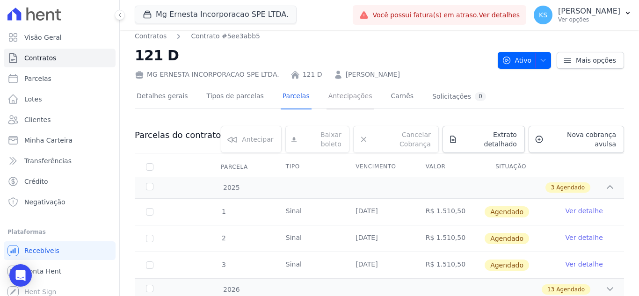
click at [327, 98] on link "Antecipações" at bounding box center [351, 97] width 48 height 25
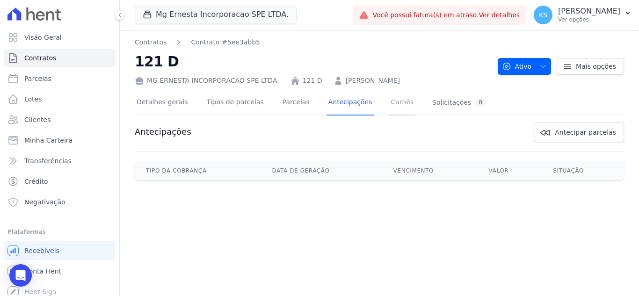
click at [389, 105] on link "Carnês" at bounding box center [402, 103] width 27 height 25
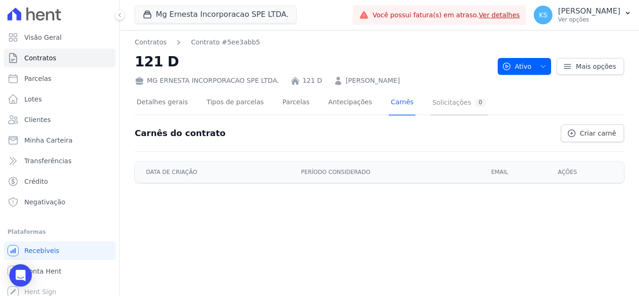
click at [432, 105] on div "Solicitações 0" at bounding box center [459, 102] width 54 height 9
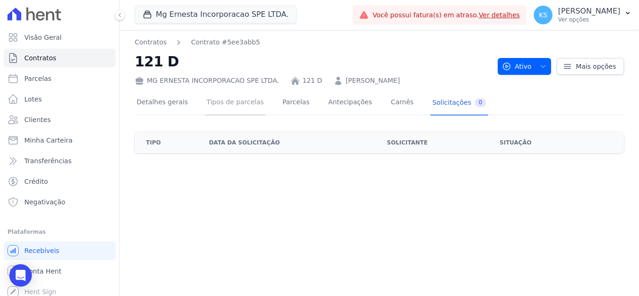
click at [214, 105] on link "Tipos de parcelas" at bounding box center [235, 103] width 61 height 25
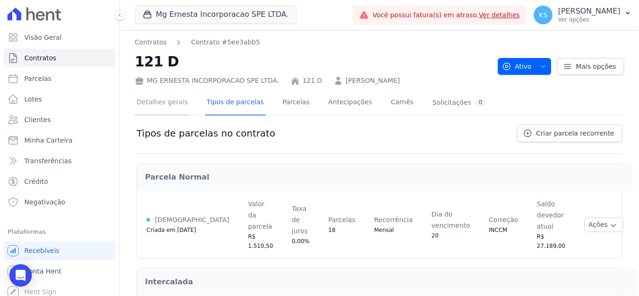
click at [160, 109] on link "Detalhes gerais" at bounding box center [162, 103] width 55 height 25
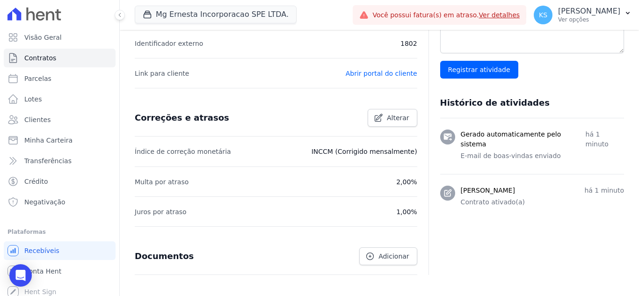
scroll to position [308, 0]
click at [43, 117] on span "Clientes" at bounding box center [37, 119] width 26 height 9
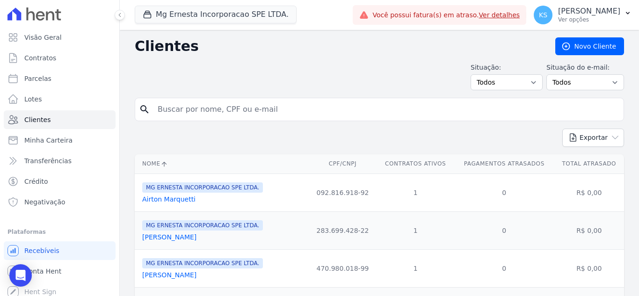
drag, startPoint x: 181, startPoint y: 108, endPoint x: 187, endPoint y: 105, distance: 6.3
click at [183, 108] on input "search" at bounding box center [386, 109] width 468 height 19
type input "161"
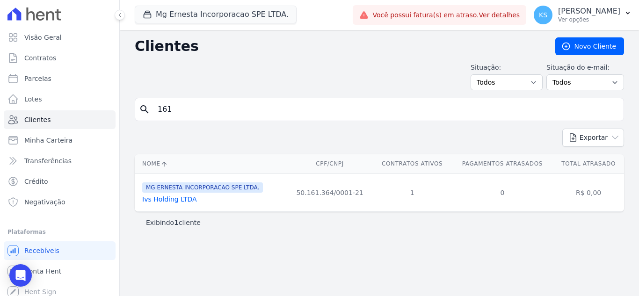
drag, startPoint x: 175, startPoint y: 110, endPoint x: 156, endPoint y: 107, distance: 19.4
click at [156, 107] on input "161" at bounding box center [386, 109] width 468 height 19
type input "maradei"
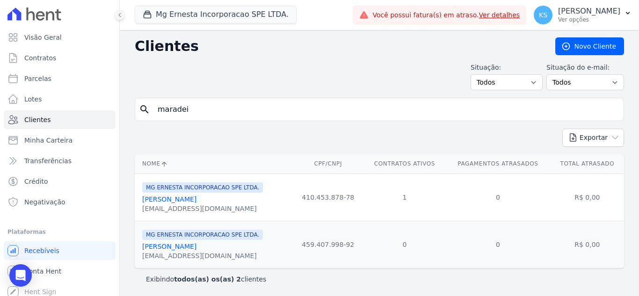
click at [158, 196] on link "[PERSON_NAME]" at bounding box center [169, 199] width 54 height 7
click at [125, 103] on div "Clientes [GEOGRAPHIC_DATA] Situação: Todos Adimplentes Inadimplentes Situação d…" at bounding box center [379, 163] width 519 height 267
type input "[PERSON_NAME]"
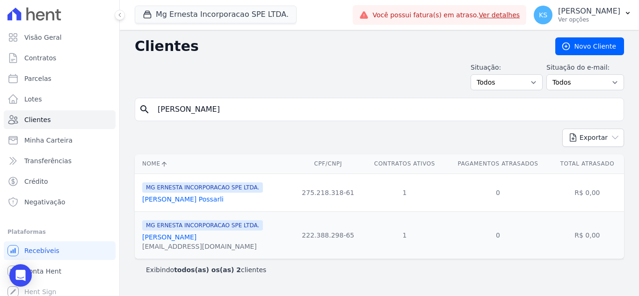
click at [154, 234] on link "[PERSON_NAME]" at bounding box center [169, 236] width 54 height 7
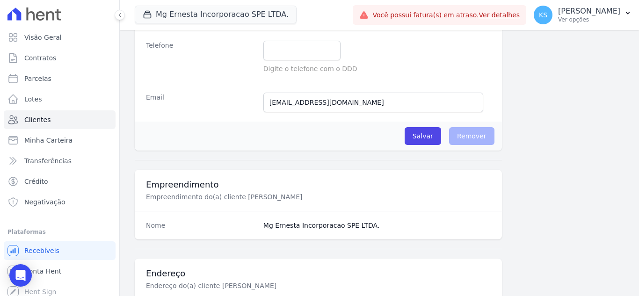
scroll to position [111, 0]
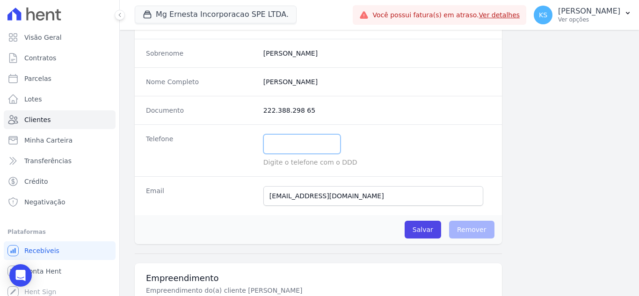
click at [278, 149] on input "text" at bounding box center [301, 144] width 77 height 20
